Goal: Task Accomplishment & Management: Use online tool/utility

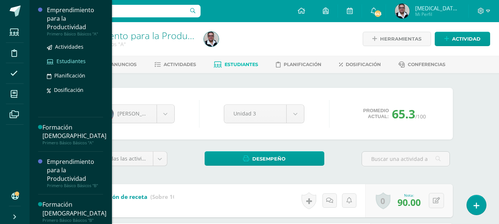
click at [75, 62] on span "Estudiantes" at bounding box center [71, 61] width 29 height 7
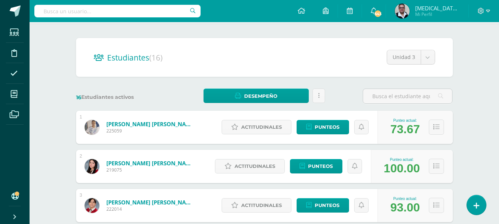
scroll to position [105, 0]
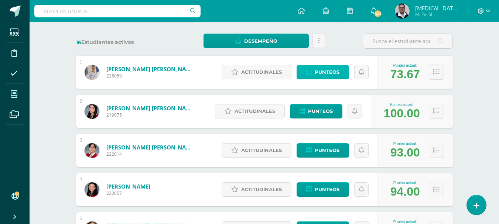
click at [332, 73] on span "Punteos" at bounding box center [327, 72] width 25 height 14
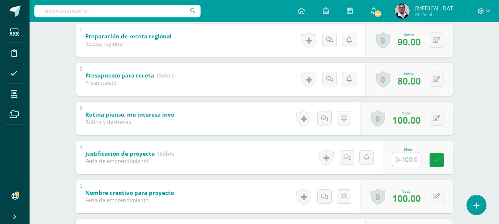
scroll to position [176, 0]
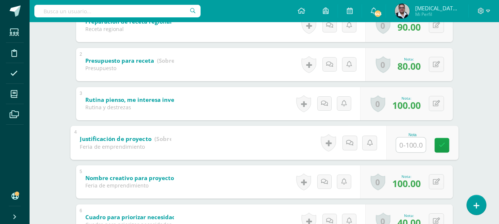
click at [410, 142] on input "text" at bounding box center [411, 145] width 30 height 15
type input "90"
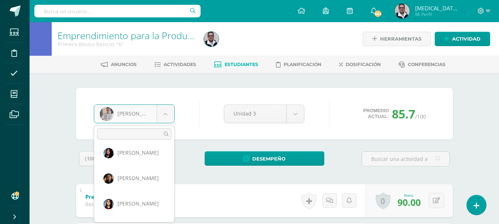
scroll to position [221, 0]
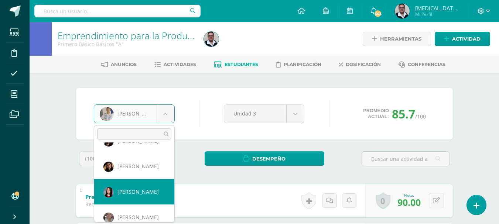
select select "181"
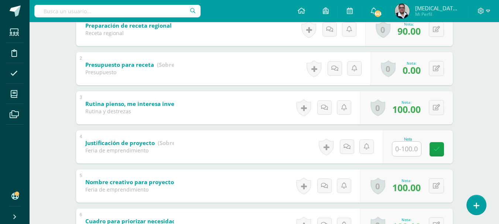
scroll to position [172, 0]
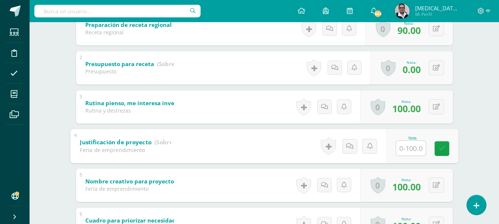
click at [402, 148] on input "text" at bounding box center [411, 148] width 30 height 15
type input "90"
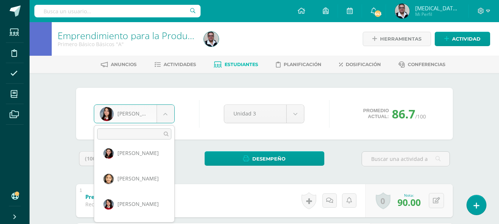
scroll to position [84, 0]
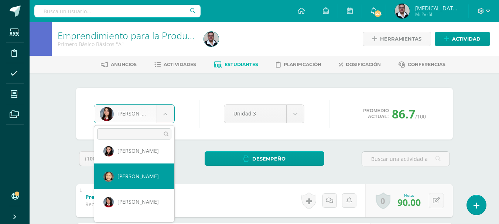
select select "3694"
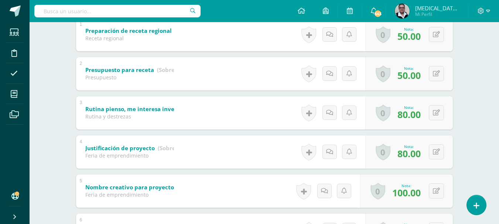
scroll to position [176, 0]
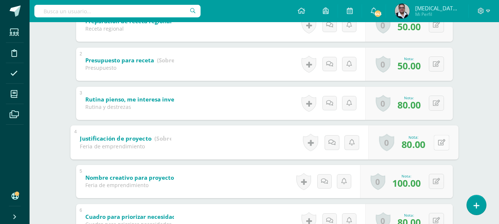
click at [438, 147] on button at bounding box center [442, 143] width 16 height 16
type input "100"
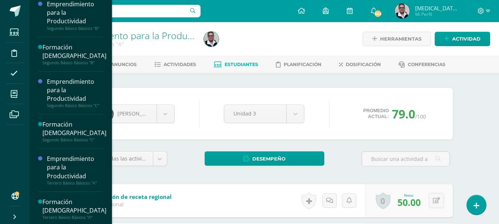
scroll to position [321, 0]
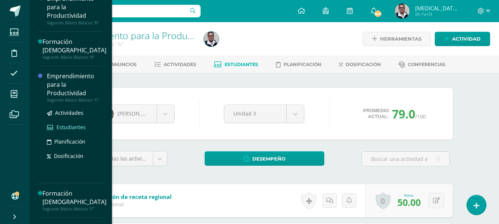
click at [73, 126] on span "Estudiantes" at bounding box center [71, 127] width 29 height 7
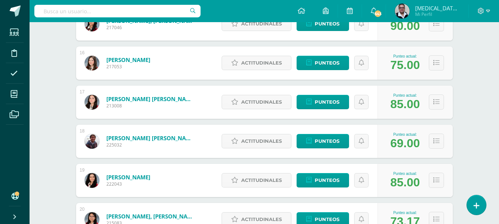
scroll to position [706, 0]
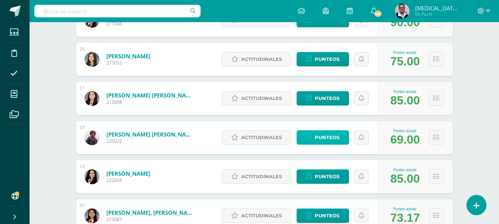
click at [320, 135] on span "Punteos" at bounding box center [327, 138] width 25 height 14
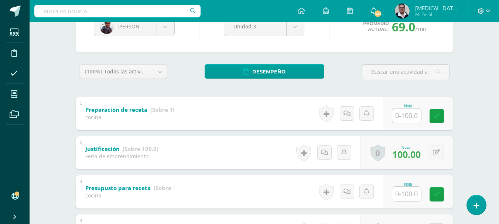
scroll to position [88, 0]
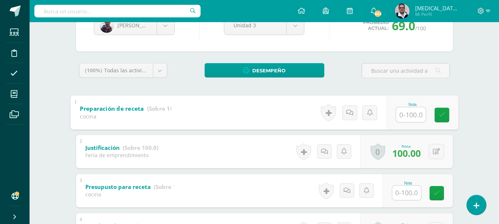
click at [414, 114] on input "text" at bounding box center [411, 114] width 30 height 15
type input "90"
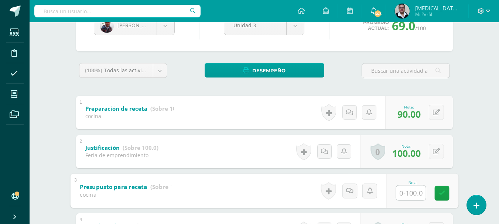
click at [410, 191] on input "text" at bounding box center [411, 193] width 30 height 15
type input "90"
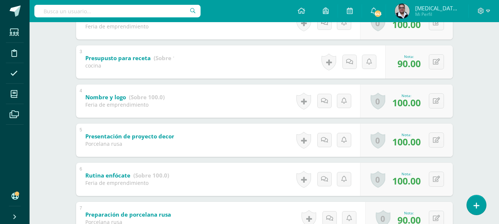
scroll to position [0, 0]
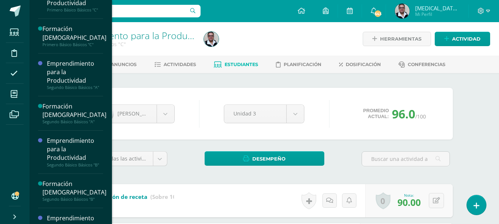
scroll to position [187, 0]
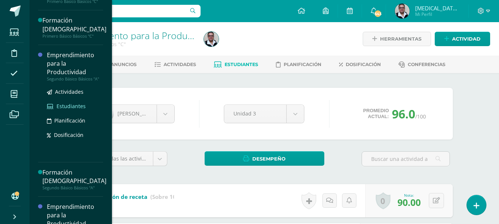
click at [74, 106] on span "Estudiantes" at bounding box center [71, 106] width 29 height 7
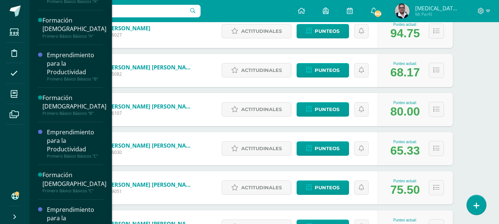
scroll to position [35, 0]
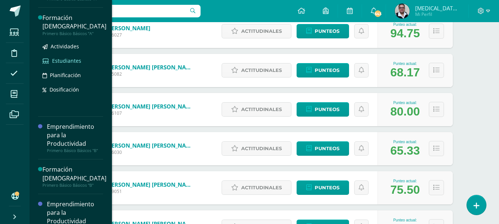
click at [74, 64] on span "Estudiantes" at bounding box center [66, 60] width 29 height 7
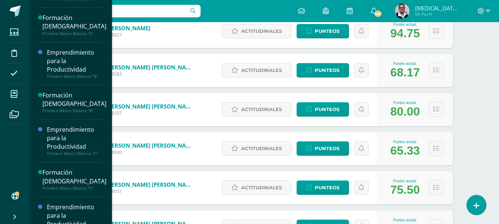
scroll to position [0, 0]
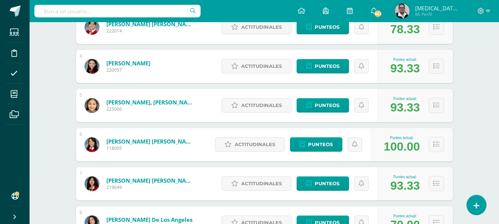
scroll to position [255, 0]
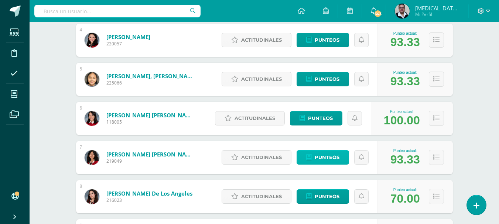
click at [321, 158] on span "Punteos" at bounding box center [327, 158] width 25 height 14
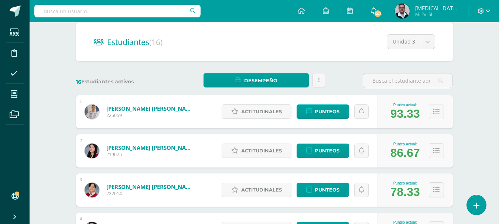
scroll to position [0, 0]
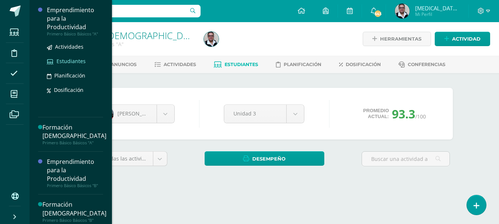
click at [72, 61] on span "Estudiantes" at bounding box center [71, 61] width 29 height 7
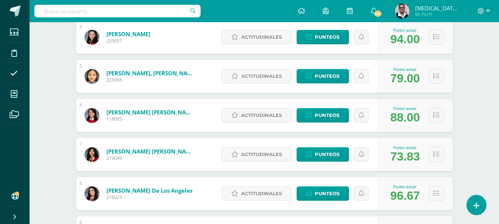
scroll to position [259, 0]
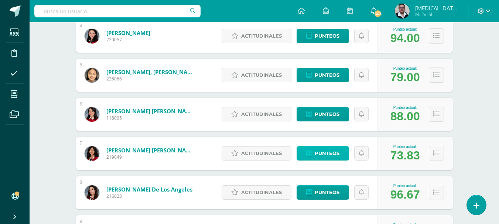
click at [315, 155] on link "Punteos" at bounding box center [323, 153] width 52 height 14
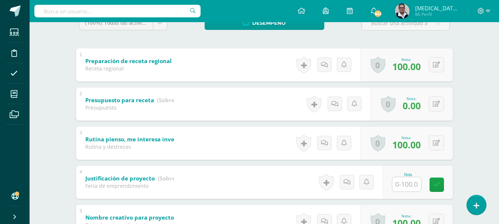
scroll to position [185, 0]
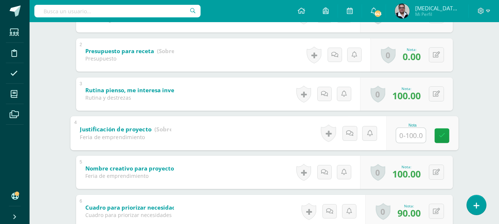
click at [414, 137] on input "text" at bounding box center [411, 135] width 30 height 15
type input "0"
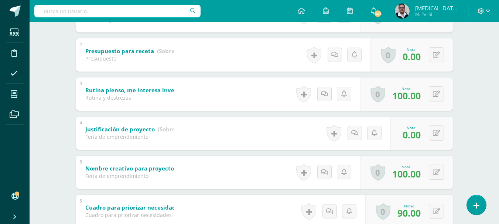
scroll to position [0, 0]
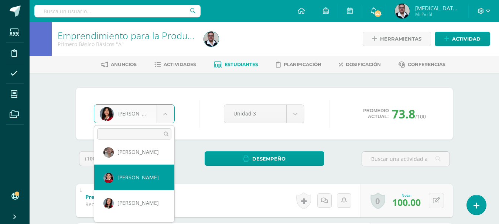
select select "209"
